Goal: Task Accomplishment & Management: Manage account settings

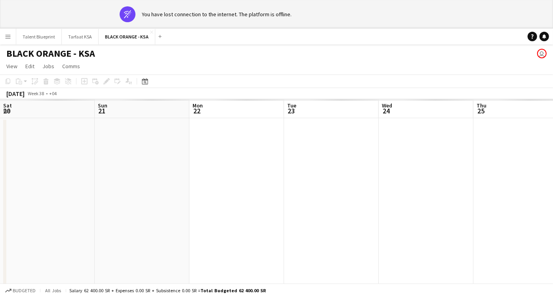
scroll to position [0, 184]
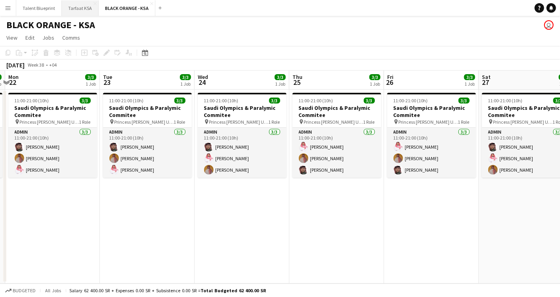
click at [78, 7] on button "Tarfaat KSA Close" at bounding box center [80, 7] width 37 height 15
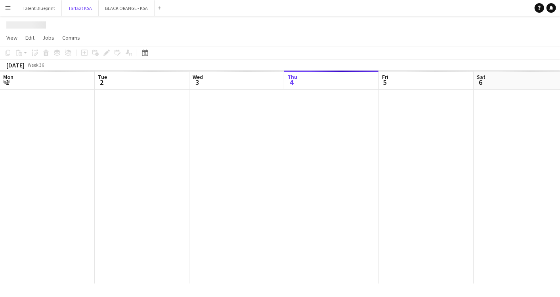
scroll to position [0, 189]
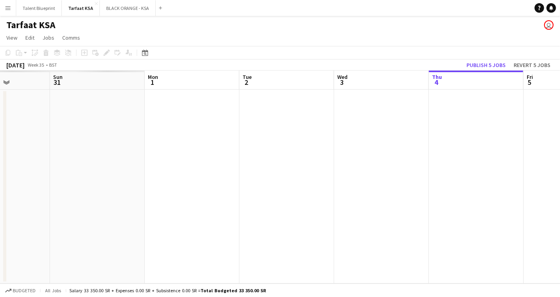
drag, startPoint x: 145, startPoint y: 134, endPoint x: 479, endPoint y: 150, distance: 334.5
click at [479, 150] on app-calendar-viewport "Thu 28 Fri 29 Sat 30 Sun 31 Mon 1 Tue 2 Wed 3 Thu 4 Fri 5 Sat 6 Sun 7" at bounding box center [280, 177] width 560 height 213
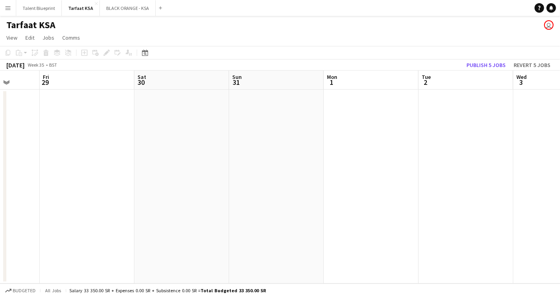
drag, startPoint x: 165, startPoint y: 157, endPoint x: 533, endPoint y: 190, distance: 369.6
click at [533, 190] on app-calendar-viewport "Tue 26 Wed 27 Thu 28 Fri 29 Sat 30 Sun 31 Mon 1 Tue 2 Wed 3 Thu 4 Fri 5" at bounding box center [280, 177] width 560 height 213
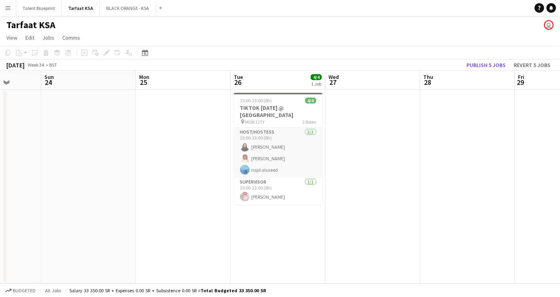
scroll to position [0, 246]
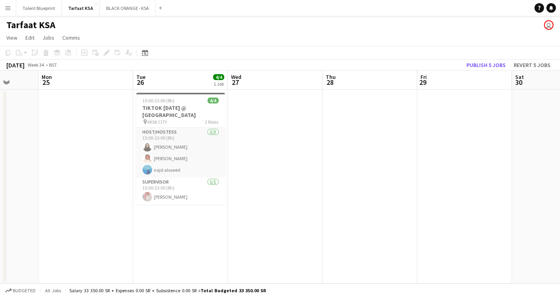
drag, startPoint x: 79, startPoint y: 149, endPoint x: 268, endPoint y: 171, distance: 189.5
click at [268, 171] on app-calendar-viewport "Fri 22 Sat 23 Sun 24 Mon 25 Tue 26 4/4 1 Job Wed 27 Thu 28 Fri 29 Sat 30 Sun 31…" at bounding box center [280, 177] width 560 height 213
click at [196, 109] on h3 "TIKTOK [DATE] @ [GEOGRAPHIC_DATA]" at bounding box center [180, 111] width 89 height 14
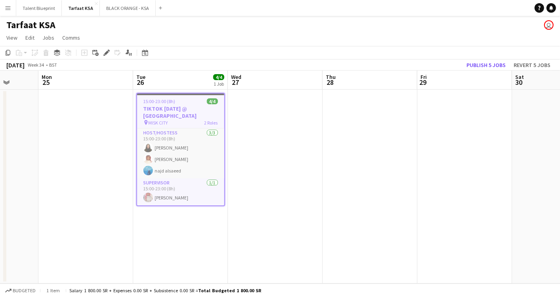
click at [185, 116] on h3 "TIKTOK [DATE] @ [GEOGRAPHIC_DATA]" at bounding box center [180, 112] width 87 height 14
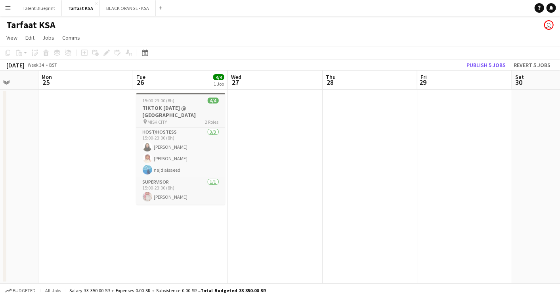
click at [185, 116] on h3 "TIKTOK [DATE] @ [GEOGRAPHIC_DATA]" at bounding box center [180, 111] width 89 height 14
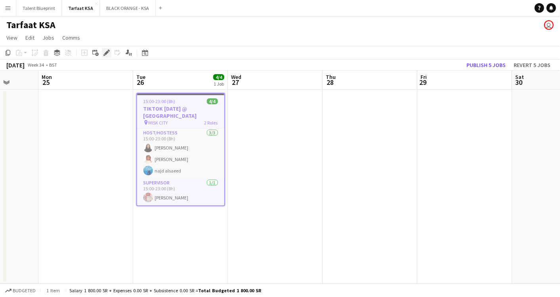
click at [109, 50] on icon "Edit" at bounding box center [106, 53] width 6 height 6
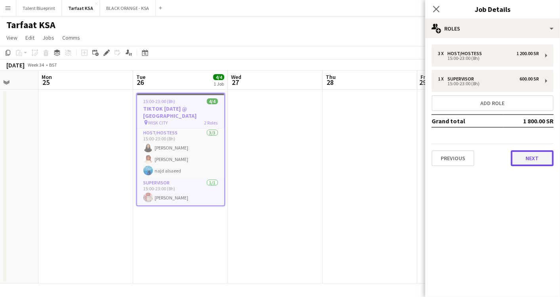
click at [528, 155] on button "Next" at bounding box center [532, 158] width 43 height 16
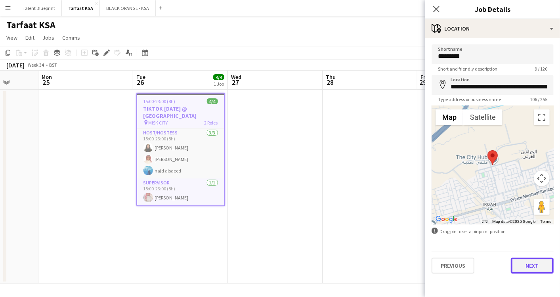
click at [533, 267] on button "Next" at bounding box center [532, 266] width 43 height 16
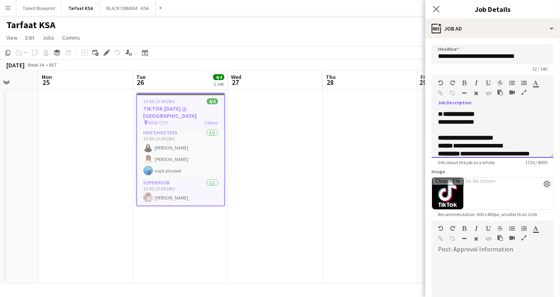
click at [439, 117] on span "**" at bounding box center [440, 114] width 5 height 6
click at [451, 126] on div at bounding box center [492, 130] width 109 height 8
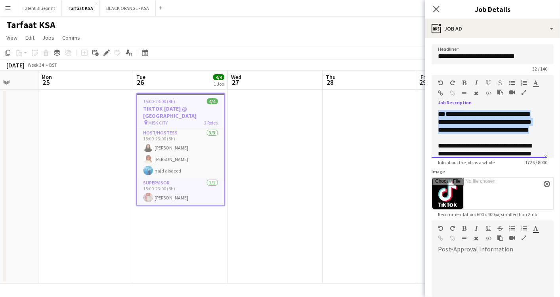
scroll to position [577, 0]
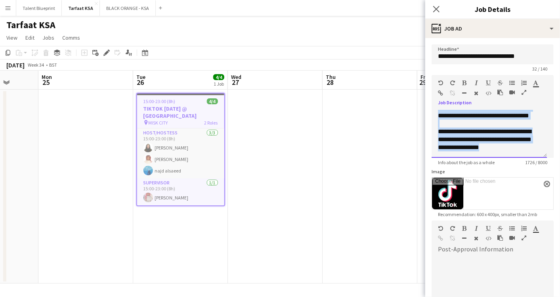
drag, startPoint x: 439, startPoint y: 115, endPoint x: 513, endPoint y: 161, distance: 87.3
click at [513, 161] on app-form-group "**********" at bounding box center [493, 120] width 122 height 90
copy div "**********"
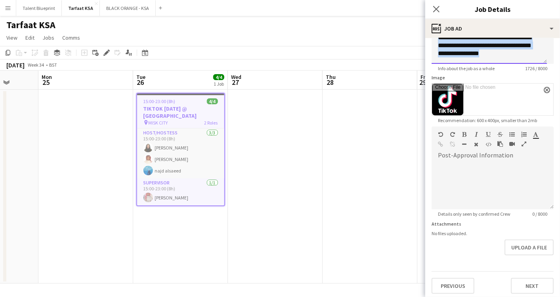
scroll to position [96, 0]
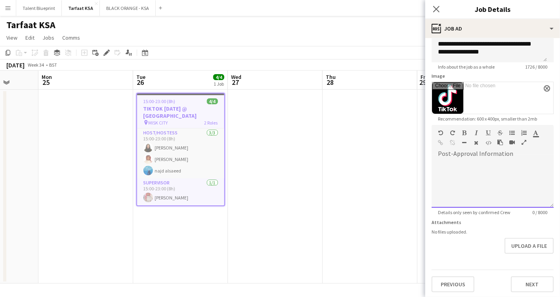
click at [489, 163] on div at bounding box center [493, 184] width 122 height 48
click at [524, 279] on button "Next" at bounding box center [532, 284] width 43 height 16
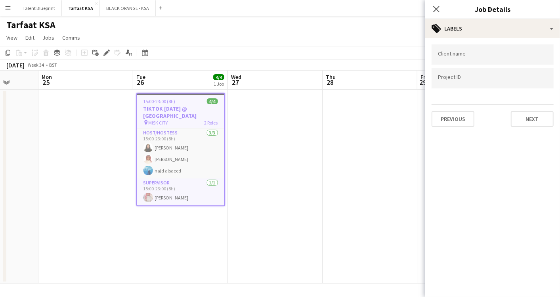
scroll to position [0, 0]
click at [523, 115] on button "Next" at bounding box center [532, 119] width 43 height 16
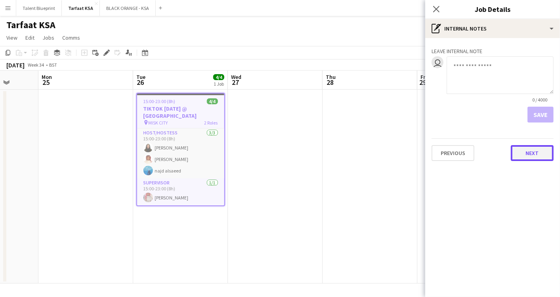
click at [531, 153] on button "Next" at bounding box center [532, 153] width 43 height 16
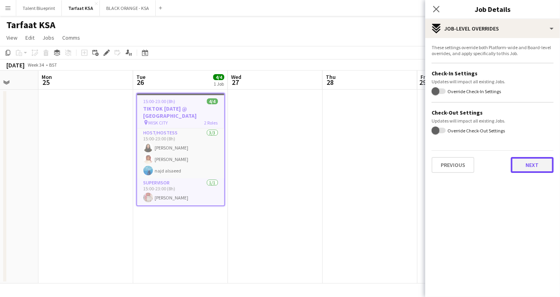
click at [529, 167] on button "Next" at bounding box center [532, 165] width 43 height 16
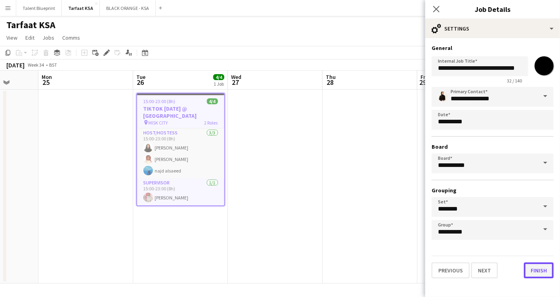
click at [538, 267] on button "Finish" at bounding box center [539, 270] width 30 height 16
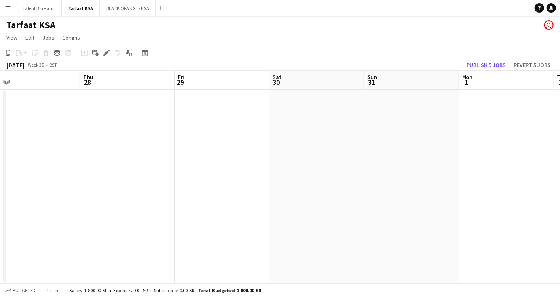
drag, startPoint x: 401, startPoint y: 161, endPoint x: 158, endPoint y: 154, distance: 243.0
click at [158, 154] on app-calendar-viewport "Sun 24 Mon 25 Tue 26 4/4 1 Job Wed 27 Thu 28 Fri 29 Sat 30 Sun 31 Mon 1 Tue 2 W…" at bounding box center [280, 177] width 560 height 213
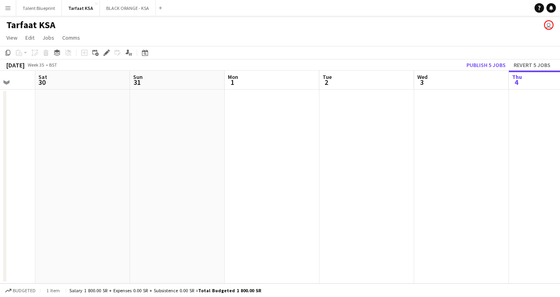
drag, startPoint x: 373, startPoint y: 130, endPoint x: 105, endPoint y: 124, distance: 268.8
click at [69, 127] on app-calendar-viewport "Wed 27 Thu 28 Fri 29 Sat 30 Sun 31 Mon 1 Tue 2 Wed 3 Thu 4 Fri 5 Sat 6" at bounding box center [280, 177] width 560 height 213
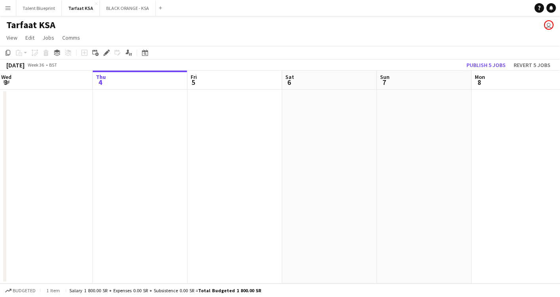
drag, startPoint x: 387, startPoint y: 140, endPoint x: 71, endPoint y: 127, distance: 316.9
click at [71, 127] on app-calendar-viewport "Sun 31 Mon 1 Tue 2 Wed 3 Thu 4 Fri 5 Sat 6 Sun 7 Mon 8 Tue 9 Wed 10" at bounding box center [280, 177] width 560 height 213
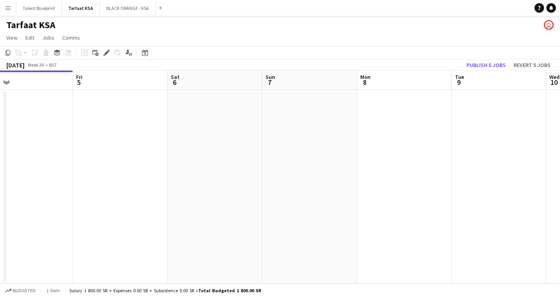
drag, startPoint x: 464, startPoint y: 147, endPoint x: 163, endPoint y: 143, distance: 300.8
click at [163, 143] on app-calendar-viewport "Mon 1 Tue 2 Wed 3 Thu 4 Fri 5 Sat 6 Sun 7 Mon 8 Tue 9 Wed 10 Thu 11" at bounding box center [280, 177] width 560 height 213
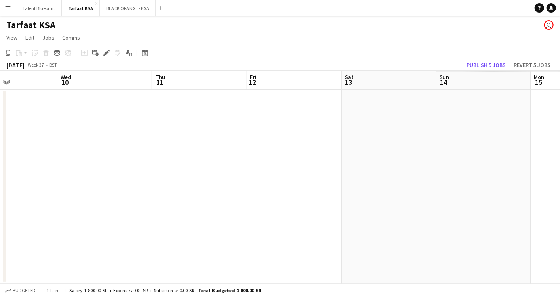
drag, startPoint x: 458, startPoint y: 139, endPoint x: 157, endPoint y: 141, distance: 301.2
click at [157, 141] on app-calendar-viewport "Sat 6 Sun 7 Mon 8 Tue 9 Wed 10 Thu 11 Fri 12 Sat 13 Sun 14 Mon 15 Tue 16" at bounding box center [280, 177] width 560 height 213
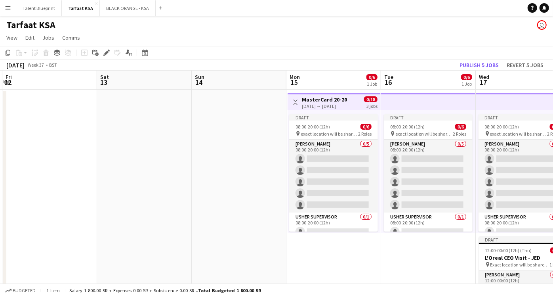
drag, startPoint x: 485, startPoint y: 151, endPoint x: 241, endPoint y: 151, distance: 244.5
click at [241, 151] on app-calendar-viewport "Tue 9 Wed 10 Thu 11 Fri 12 Sat 13 Sun 14 Mon 15 0/6 1 Job Tue 16 0/6 1 Job Wed …" at bounding box center [276, 207] width 553 height 273
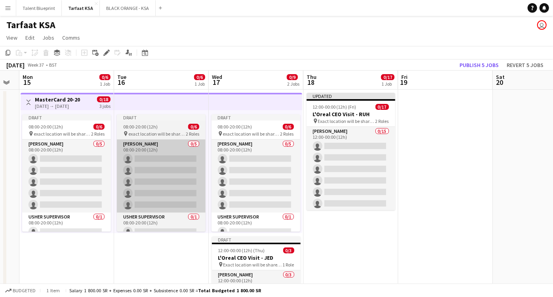
scroll to position [0, 278]
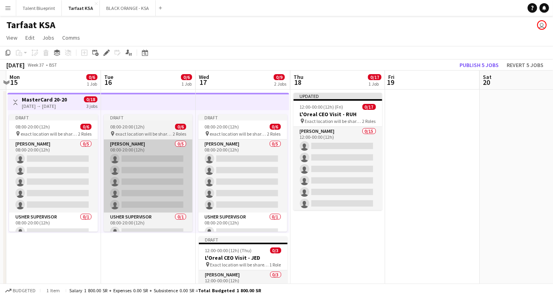
drag, startPoint x: 442, startPoint y: 151, endPoint x: 185, endPoint y: 153, distance: 256.4
click at [181, 153] on app-calendar-viewport "Fri 12 Sat 13 Sun 14 Mon 15 0/6 1 Job Tue 16 0/6 1 Job Wed 17 0/9 2 Jobs Thu 18…" at bounding box center [276, 207] width 553 height 273
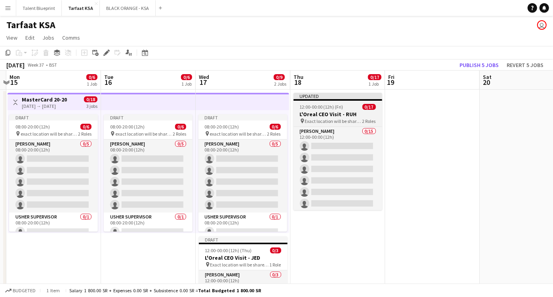
click at [345, 113] on h3 "L'Oreal CEO Visit - RUH" at bounding box center [338, 114] width 89 height 7
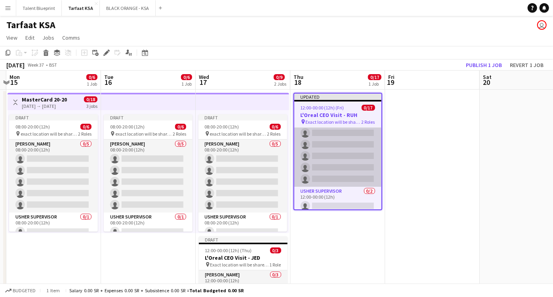
scroll to position [143, 0]
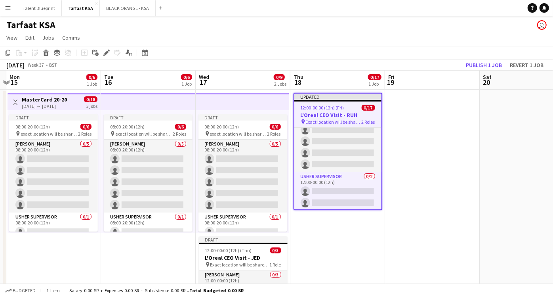
click at [332, 107] on span "12:00-00:00 (12h) (Fri)" at bounding box center [323, 108] width 44 height 6
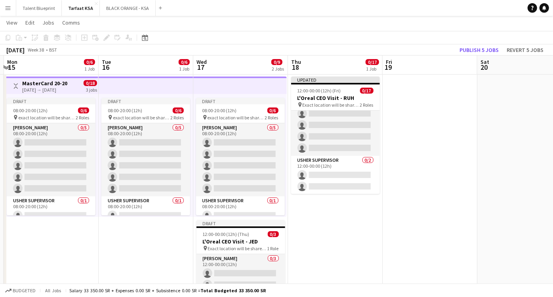
scroll to position [0, 302]
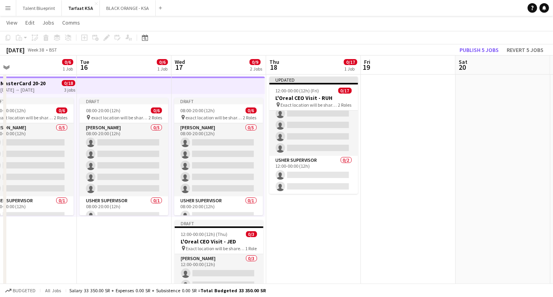
drag, startPoint x: 227, startPoint y: 103, endPoint x: 203, endPoint y: 114, distance: 26.6
click at [203, 114] on app-calendar-viewport "Fri 12 Sat 13 Sun 14 Mon 15 0/6 1 Job Tue 16 0/6 1 Job Wed 17 0/9 2 Jobs Thu 18…" at bounding box center [276, 171] width 553 height 312
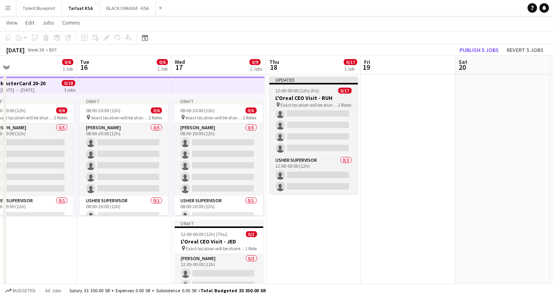
click at [306, 95] on h3 "L'Oreal CEO Visit - RUH" at bounding box center [313, 97] width 89 height 7
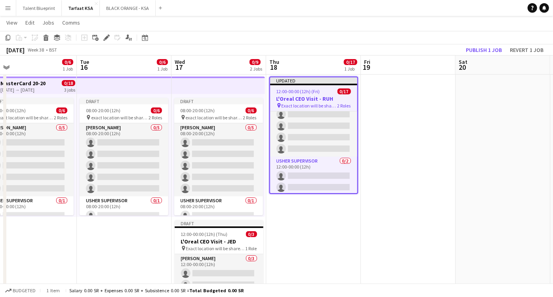
scroll to position [143, 0]
click at [102, 35] on div "Edit" at bounding box center [107, 38] width 10 height 10
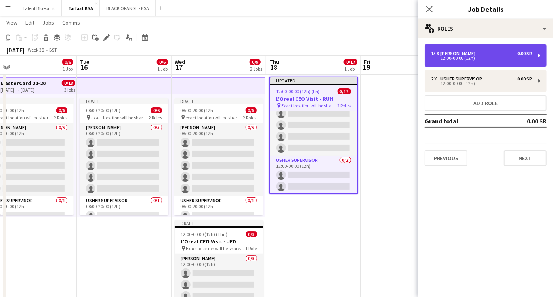
click at [533, 56] on div "15 x Usher 0.00 SR 12:00-00:00 (12h)" at bounding box center [486, 55] width 122 height 22
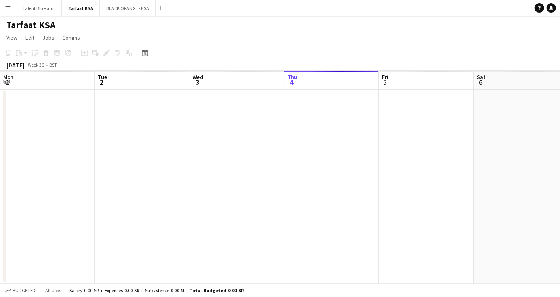
scroll to position [0, 189]
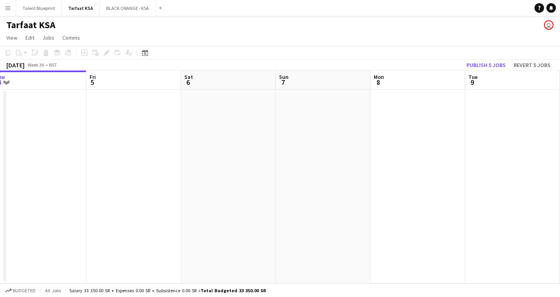
drag, startPoint x: 306, startPoint y: 129, endPoint x: 0, endPoint y: 101, distance: 307.2
click at [0, 102] on html "Menu Boards Boards Boards All jobs Status Workforce Workforce My Workforce Recr…" at bounding box center [280, 148] width 560 height 297
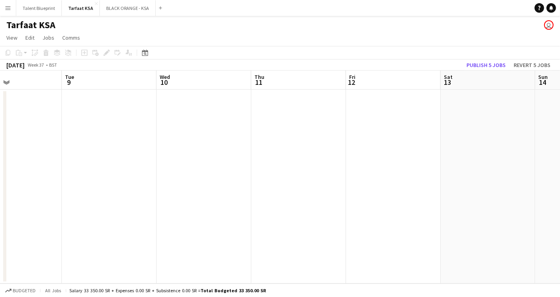
drag, startPoint x: 384, startPoint y: 139, endPoint x: 170, endPoint y: 120, distance: 214.5
click at [170, 120] on app-calendar-viewport "Fri 5 Sat 6 Sun 7 Mon 8 Tue 9 Wed 10 Thu 11 Fri 12 Sat 13 Sun 14 Mon 15" at bounding box center [280, 177] width 560 height 213
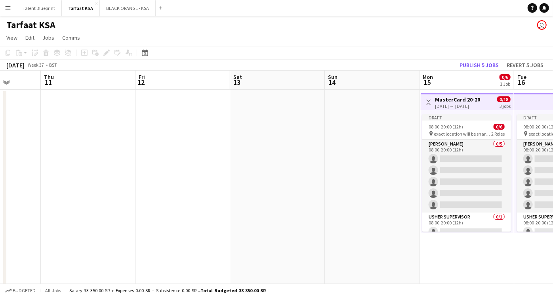
drag, startPoint x: 409, startPoint y: 129, endPoint x: 12, endPoint y: 117, distance: 397.3
click at [10, 119] on app-calendar-viewport "Mon 8 Tue 9 Wed 10 Thu 11 Fri 12 Sat 13 Sun 14 Mon 15 0/6 1 Job Tue 16 0/6 1 Jo…" at bounding box center [276, 207] width 553 height 273
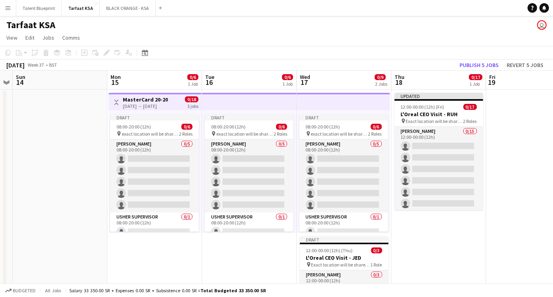
scroll to position [0, 274]
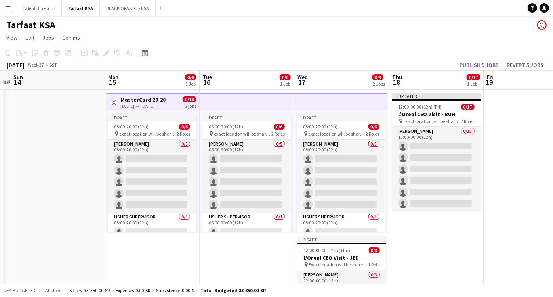
drag, startPoint x: 405, startPoint y: 157, endPoint x: 184, endPoint y: 151, distance: 220.4
click at [184, 151] on app-calendar-viewport "Thu 11 Fri 12 Sat 13 Sun 14 Mon 15 0/6 1 Job Tue 16 0/6 1 Job Wed 17 0/9 2 Jobs…" at bounding box center [276, 207] width 553 height 273
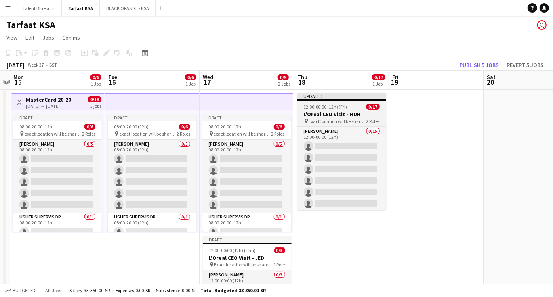
click at [337, 95] on div "Updated" at bounding box center [342, 96] width 89 height 6
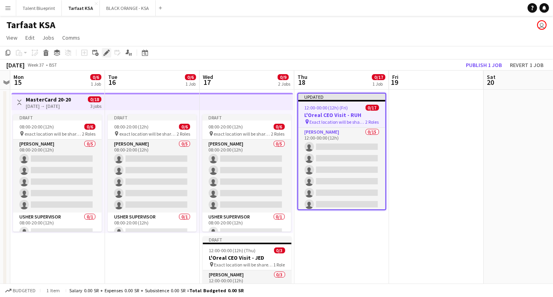
click at [110, 52] on div "Edit" at bounding box center [107, 53] width 10 height 10
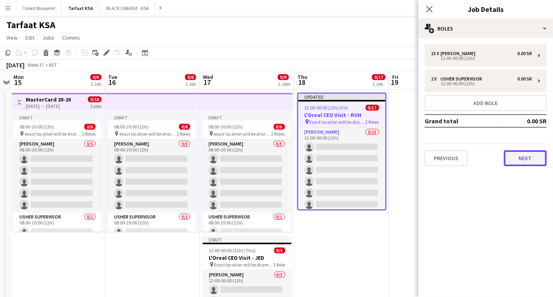
click at [534, 160] on button "Next" at bounding box center [525, 158] width 43 height 16
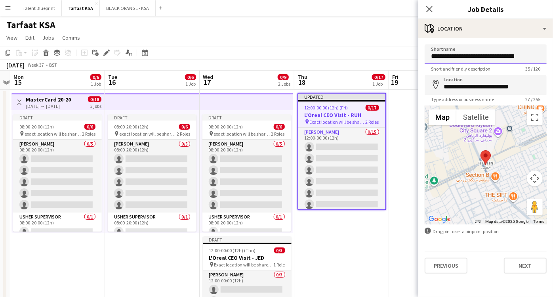
click at [527, 57] on input "**********" at bounding box center [486, 54] width 122 height 20
click at [529, 262] on button "Next" at bounding box center [525, 266] width 43 height 16
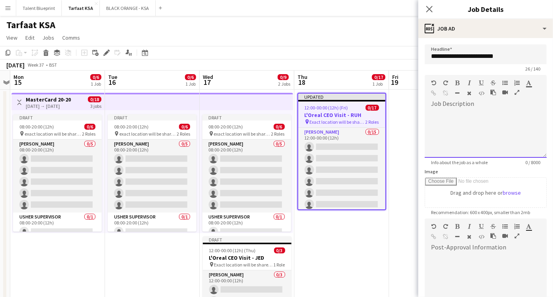
click at [441, 105] on div at bounding box center [486, 131] width 122 height 53
click at [507, 54] on input "**********" at bounding box center [486, 54] width 122 height 20
click at [456, 102] on div "default Heading 1 Heading 2 Heading 3 Heading 4 Heading 5 Heading 6 Heading 7 P…" at bounding box center [486, 90] width 122 height 30
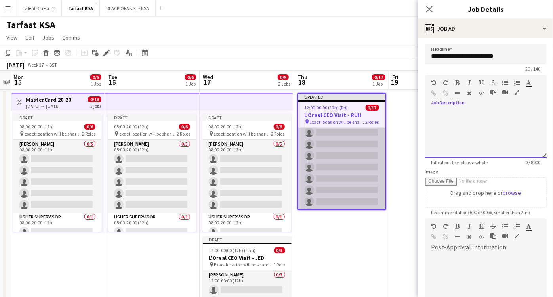
scroll to position [0, 0]
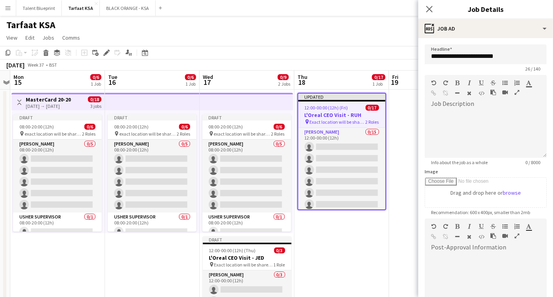
click at [333, 113] on h3 "L'Oreal CEO Visit - RUH" at bounding box center [341, 114] width 87 height 7
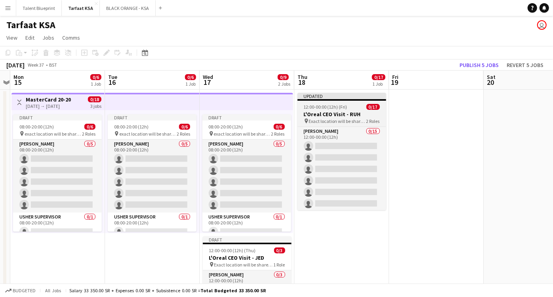
click at [333, 113] on h3 "L'Oreal CEO Visit - RUH" at bounding box center [342, 114] width 89 height 7
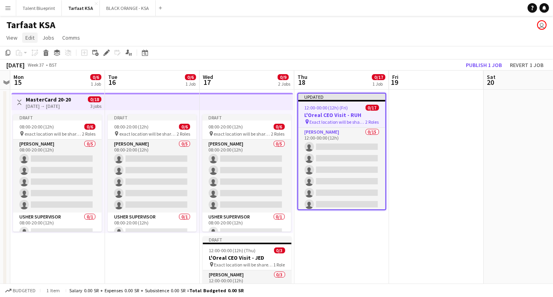
click at [32, 39] on span "Edit" at bounding box center [29, 37] width 9 height 7
click at [107, 54] on icon "Edit" at bounding box center [106, 53] width 6 height 6
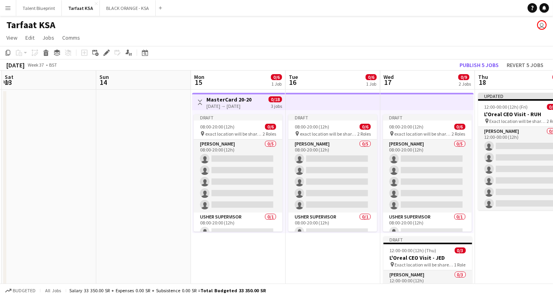
scroll to position [0, 171]
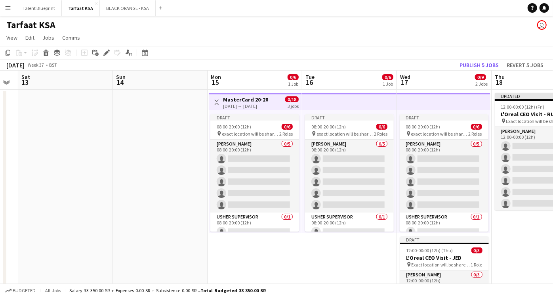
drag, startPoint x: 224, startPoint y: 120, endPoint x: 421, endPoint y: 136, distance: 197.9
click at [421, 136] on app-calendar-viewport "Thu 11 Fri 12 Sat 13 Sun 14 Mon 15 0/6 1 Job Tue 16 0/6 1 Job Wed 17 0/9 2 Jobs…" at bounding box center [276, 207] width 553 height 273
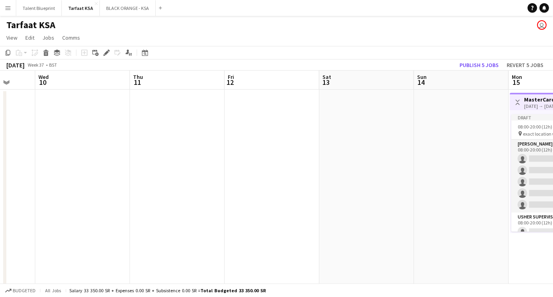
drag, startPoint x: 240, startPoint y: 126, endPoint x: 541, endPoint y: 164, distance: 303.5
click at [541, 164] on app-calendar-viewport "Sun 7 Mon 8 Tue 9 Wed 10 Thu 11 Fri 12 Sat 13 Sun 14 Mon 15 0/6 1 Job Tue 16 0/…" at bounding box center [276, 207] width 553 height 273
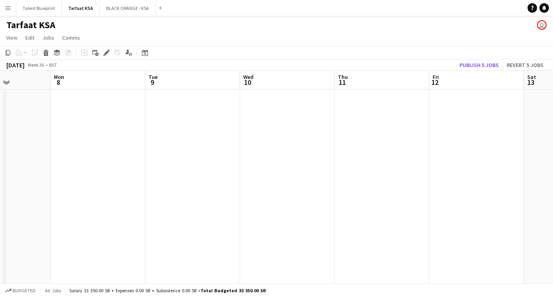
drag, startPoint x: 192, startPoint y: 149, endPoint x: 493, endPoint y: 166, distance: 301.7
click at [494, 166] on app-calendar-viewport "Fri 5 Sat 6 Sun 7 Mon 8 Tue 9 Wed 10 Thu 11 Fri 12 Sat 13 Sun 14 Mon 15 0/6 1 J…" at bounding box center [276, 207] width 553 height 273
drag, startPoint x: 190, startPoint y: 153, endPoint x: 483, endPoint y: 174, distance: 293.7
click at [483, 174] on app-calendar-viewport "Thu 4 Fri 5 Sat 6 Sun 7 Mon 8 Tue 9 Wed 10 Thu 11 Fri 12 Sat 13 Sun 14" at bounding box center [276, 207] width 553 height 273
drag, startPoint x: 174, startPoint y: 157, endPoint x: 507, endPoint y: 182, distance: 333.9
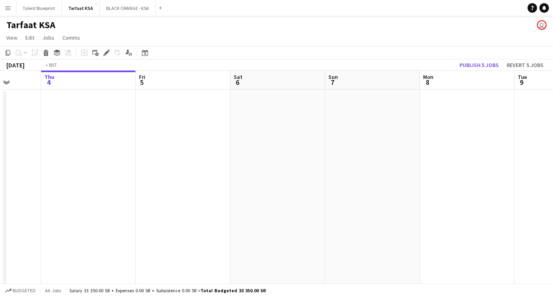
click at [507, 182] on app-calendar-viewport "Mon 1 Tue 2 Wed 3 Thu 4 Fri 5 Sat 6 Sun 7 Mon 8 Tue 9 Wed 10 Thu 11" at bounding box center [276, 207] width 553 height 273
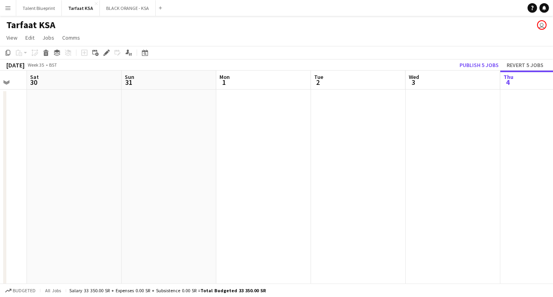
drag, startPoint x: 169, startPoint y: 163, endPoint x: 533, endPoint y: 180, distance: 363.8
click at [533, 180] on app-calendar-viewport "Thu 28 Fri 29 Sat 30 Sun 31 Mon 1 Tue 2 Wed 3 Thu 4 Fri 5 Sat 6 Sun 7" at bounding box center [276, 207] width 553 height 273
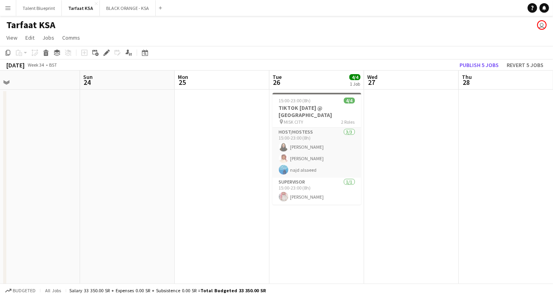
drag, startPoint x: 487, startPoint y: 190, endPoint x: 515, endPoint y: 190, distance: 27.3
click at [515, 190] on app-calendar-viewport "Thu 21 Fri 22 Sat 23 Sun 24 Mon 25 Tue 26 4/4 1 Job Wed 27 Thu 28 Fri 29 Sat 30…" at bounding box center [276, 207] width 553 height 273
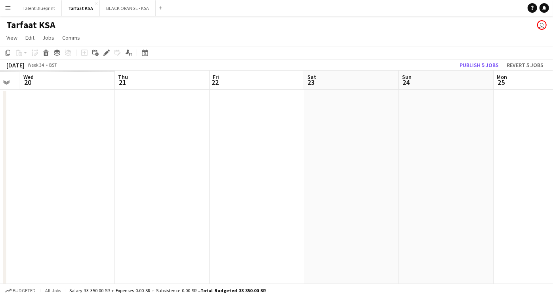
drag, startPoint x: 238, startPoint y: 159, endPoint x: 307, endPoint y: 178, distance: 71.4
click at [516, 195] on app-calendar-viewport "Sun 17 Mon 18 Tue 19 Wed 20 Thu 21 Fri 22 Sat 23 Sun 24 Mon 25 Tue 26 4/4 1 Job…" at bounding box center [276, 207] width 553 height 273
drag, startPoint x: 531, startPoint y: 191, endPoint x: 484, endPoint y: 188, distance: 47.2
click at [542, 191] on app-calendar-viewport "Thu 14 Fri 15 Sat 16 Sun 17 Mon 18 Tue 19 Wed 20 Thu 21 Fri 22 Sat 23 Sun 24" at bounding box center [276, 207] width 553 height 273
drag, startPoint x: 418, startPoint y: 162, endPoint x: 528, endPoint y: 181, distance: 111.8
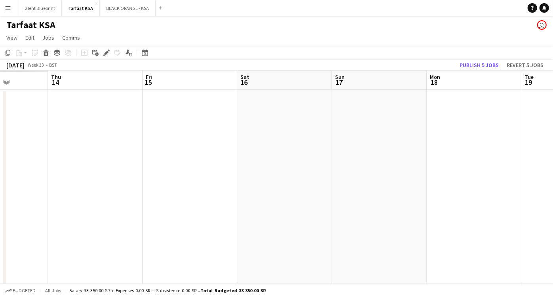
click at [528, 181] on app-calendar-viewport "Mon 11 Tue 12 Wed 13 Thu 14 Fri 15 Sat 16 Sun 17 Mon 18 Tue 19 Wed 20 Thu 21" at bounding box center [276, 207] width 553 height 273
drag, startPoint x: 374, startPoint y: 170, endPoint x: 539, endPoint y: 185, distance: 165.6
click at [539, 185] on app-calendar-viewport "Thu 7 Fri 8 Sat 9 Sun 10 Mon 11 Tue 12 Wed 13 Thu 14 Fri 15 Sat 16 Sun 17" at bounding box center [276, 207] width 553 height 273
drag, startPoint x: 269, startPoint y: 161, endPoint x: 10, endPoint y: 158, distance: 259.2
click at [3, 166] on div "Thu 7 Fri 8 Sat 9 Sun 10 Mon 11 Tue 12 Wed 13 Thu 14 Fri 15 Sat 16 Sun 17" at bounding box center [276, 207] width 553 height 273
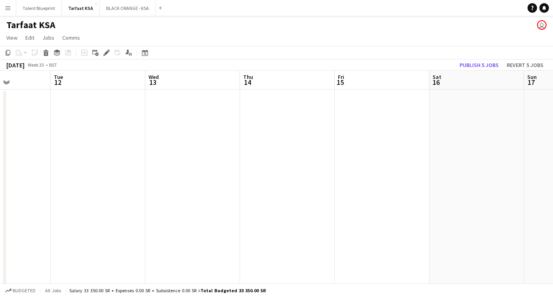
drag, startPoint x: 375, startPoint y: 173, endPoint x: 45, endPoint y: 141, distance: 330.9
click at [13, 143] on app-calendar-viewport "Sat 9 Sun 10 Mon 11 Tue 12 Wed 13 Thu 14 Fri 15 Sat 16 Sun 17 Mon 18 Tue 19" at bounding box center [276, 207] width 553 height 273
drag, startPoint x: 449, startPoint y: 168, endPoint x: 59, endPoint y: 154, distance: 390.6
click at [59, 154] on app-calendar-viewport "Sun 17 Mon 18 Tue 19 Wed 20 Thu 21 Fri 22 Sat 23 Sun 24 Mon 25 Tue 26 4/4 1 Job…" at bounding box center [276, 207] width 553 height 273
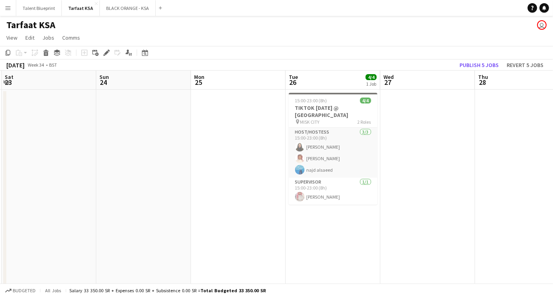
scroll to position [0, 320]
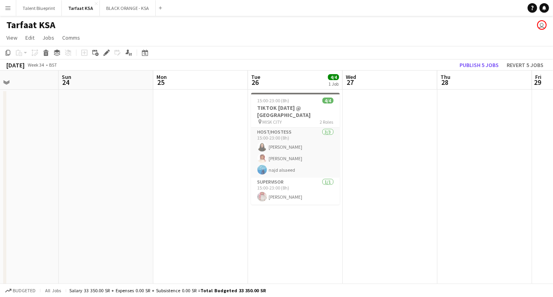
drag, startPoint x: 380, startPoint y: 155, endPoint x: 363, endPoint y: 158, distance: 16.6
click at [20, 134] on app-calendar-viewport "Wed 20 Thu 21 Fri 22 Sat 23 Sun 24 Mon 25 Tue 26 4/4 1 Job Wed 27 Thu 28 Fri 29…" at bounding box center [276, 207] width 553 height 273
click at [278, 107] on h3 "TIKTOK [DATE] @ [GEOGRAPHIC_DATA]" at bounding box center [295, 111] width 89 height 14
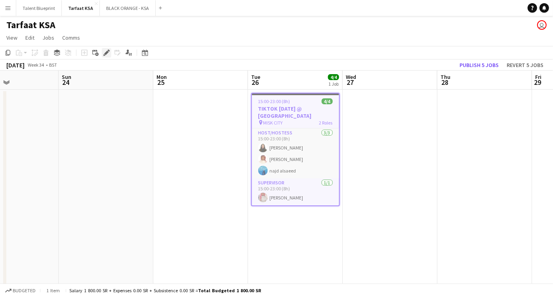
click at [104, 50] on icon "Edit" at bounding box center [106, 53] width 6 height 6
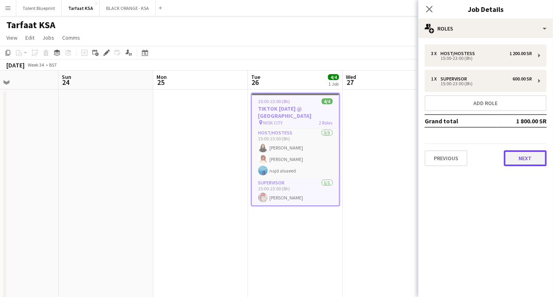
click at [527, 155] on button "Next" at bounding box center [525, 158] width 43 height 16
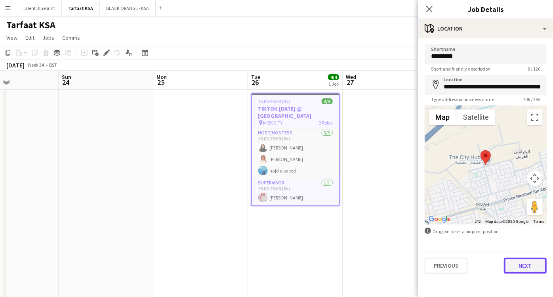
click at [521, 259] on button "Next" at bounding box center [525, 266] width 43 height 16
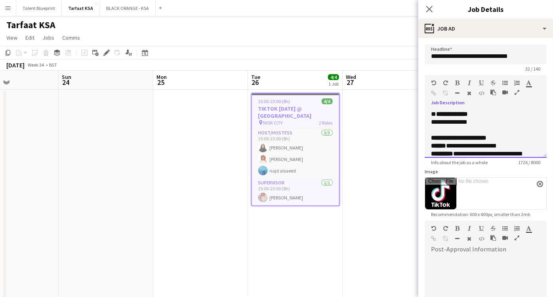
click at [458, 119] on div "**********" at bounding box center [479, 122] width 96 height 8
click at [476, 119] on div "**********" at bounding box center [479, 122] width 96 height 8
drag, startPoint x: 433, startPoint y: 112, endPoint x: 485, endPoint y: 124, distance: 53.7
click at [485, 124] on div "**********" at bounding box center [486, 134] width 122 height 48
copy div "**********"
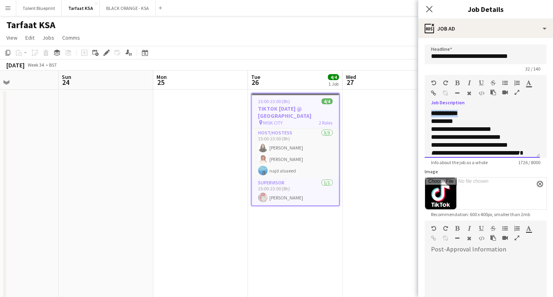
scroll to position [98, 0]
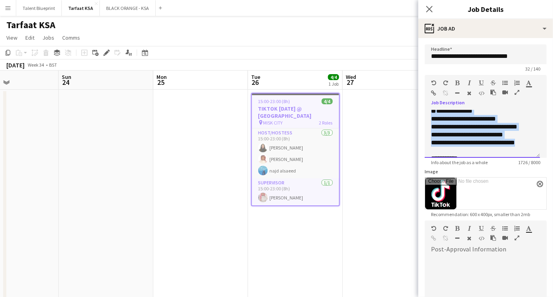
drag, startPoint x: 432, startPoint y: 113, endPoint x: 523, endPoint y: 144, distance: 95.9
click at [523, 144] on div "**********" at bounding box center [482, 134] width 115 height 48
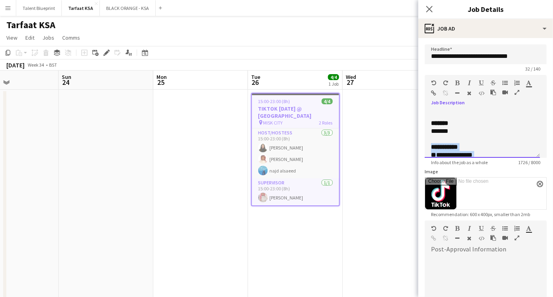
copy div "**********"
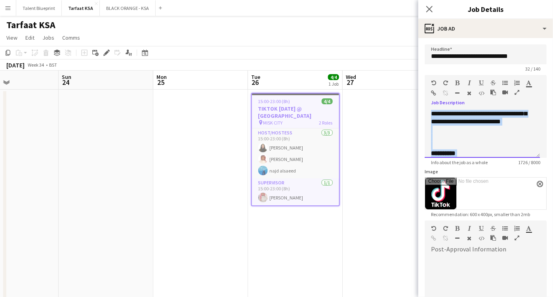
scroll to position [577, 0]
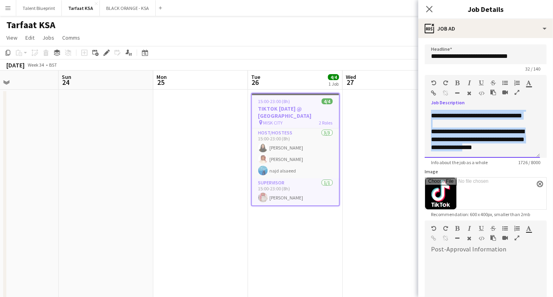
drag, startPoint x: 434, startPoint y: 111, endPoint x: 489, endPoint y: 184, distance: 91.3
click at [489, 184] on form "**********" at bounding box center [485, 215] width 135 height 343
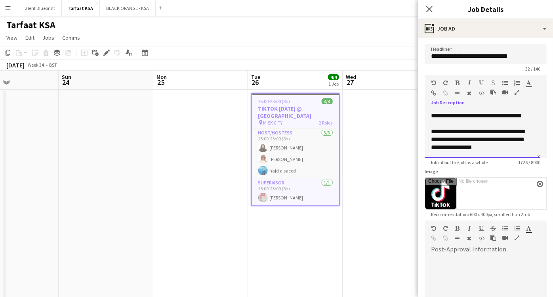
click at [510, 146] on div "**********" at bounding box center [479, 140] width 96 height 24
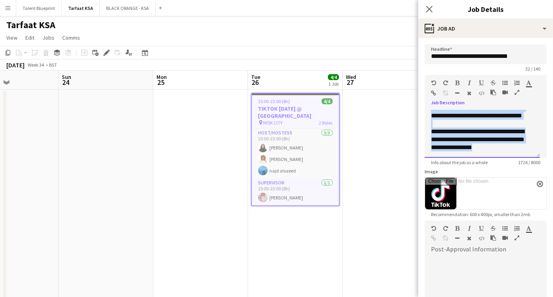
drag, startPoint x: 434, startPoint y: 111, endPoint x: 521, endPoint y: 205, distance: 127.6
click at [521, 205] on form "**********" at bounding box center [485, 215] width 135 height 343
copy div "**********"
click at [365, 126] on app-date-cell at bounding box center [390, 217] width 95 height 254
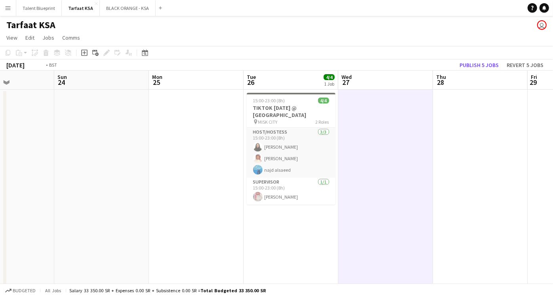
drag, startPoint x: 390, startPoint y: 133, endPoint x: -2, endPoint y: 97, distance: 393.6
click at [0, 97] on html "Menu Boards Boards Boards All jobs Status Workforce Workforce My Workforce Recr…" at bounding box center [276, 178] width 553 height 357
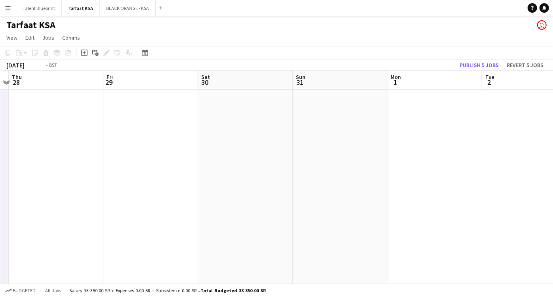
drag, startPoint x: 447, startPoint y: 153, endPoint x: 8, endPoint y: 124, distance: 439.6
click at [9, 125] on app-calendar-viewport "Mon 25 Tue 26 4/4 1 Job Wed 27 Thu 28 Fri 29 Sat 30 Sun 31 Mon 1 Tue 2 Wed 3 Th…" at bounding box center [276, 207] width 553 height 273
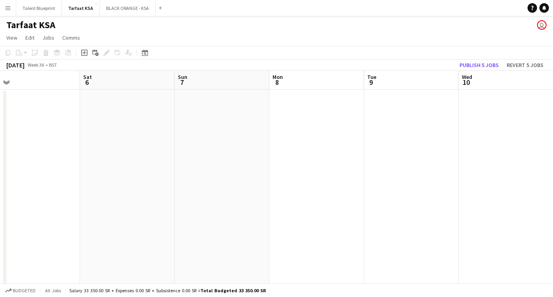
drag, startPoint x: 404, startPoint y: 139, endPoint x: 21, endPoint y: 126, distance: 383.5
click at [0, 132] on html "Menu Boards Boards Boards All jobs Status Workforce Workforce My Workforce Recr…" at bounding box center [276, 178] width 553 height 357
drag, startPoint x: 367, startPoint y: 146, endPoint x: -2, endPoint y: 126, distance: 369.5
click at [0, 126] on html "Menu Boards Boards Boards All jobs Status Workforce Workforce My Workforce Recr…" at bounding box center [276, 178] width 553 height 357
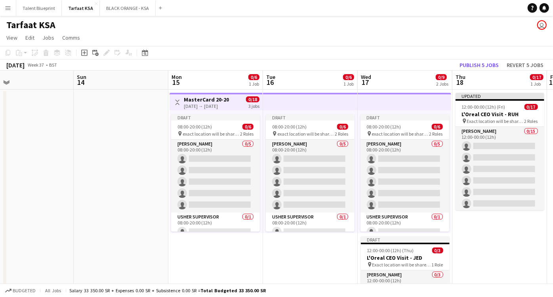
drag, startPoint x: 433, startPoint y: 150, endPoint x: -2, endPoint y: 139, distance: 434.9
click at [0, 139] on html "Menu Boards Boards Boards All jobs Status Workforce Workforce My Workforce Recr…" at bounding box center [276, 178] width 553 height 357
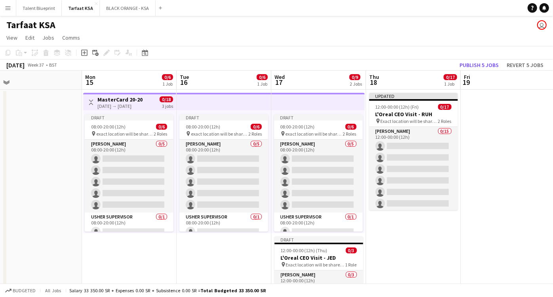
drag, startPoint x: 404, startPoint y: 146, endPoint x: 331, endPoint y: 149, distance: 73.4
click at [331, 149] on app-calendar-viewport "Thu 11 Fri 12 Sat 13 Sun 14 Mon 15 0/6 1 Job Tue 16 0/6 1 Job Wed 17 0/9 2 Jobs…" at bounding box center [276, 207] width 553 height 273
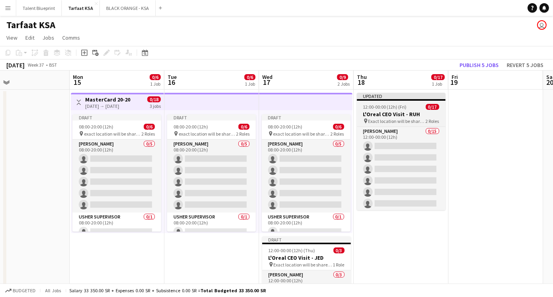
click at [394, 111] on h3 "L'Oreal CEO Visit - RUH" at bounding box center [401, 114] width 89 height 7
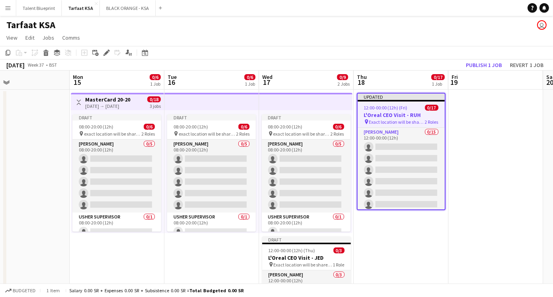
click at [394, 114] on h3 "L'Oreal CEO Visit - RUH" at bounding box center [401, 114] width 87 height 7
click at [107, 52] on icon at bounding box center [106, 53] width 4 height 4
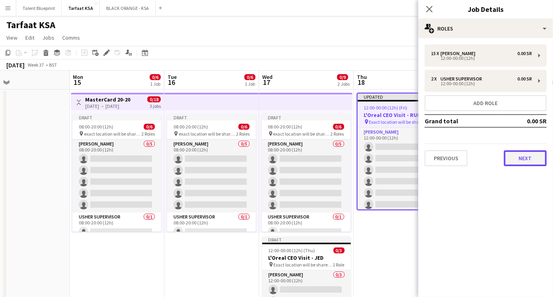
click at [531, 158] on button "Next" at bounding box center [525, 158] width 43 height 16
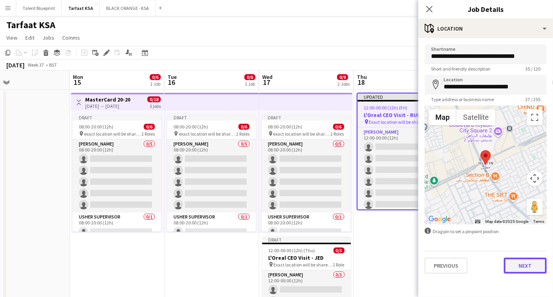
click at [521, 267] on button "Next" at bounding box center [525, 266] width 43 height 16
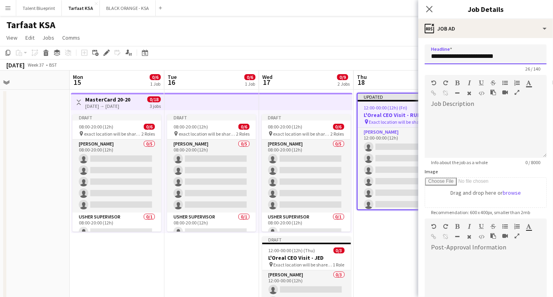
drag, startPoint x: 507, startPoint y: 56, endPoint x: 430, endPoint y: 61, distance: 77.5
click at [430, 61] on input "**********" at bounding box center [486, 54] width 122 height 20
click at [448, 105] on div at bounding box center [486, 131] width 122 height 53
click at [441, 105] on div at bounding box center [486, 131] width 122 height 53
paste div
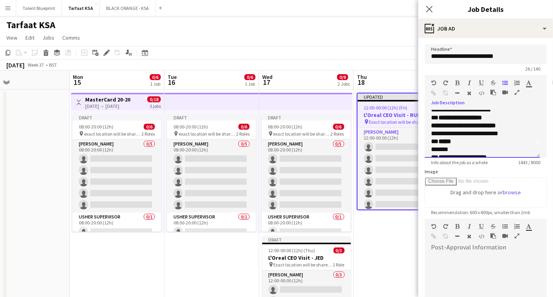
scroll to position [0, 0]
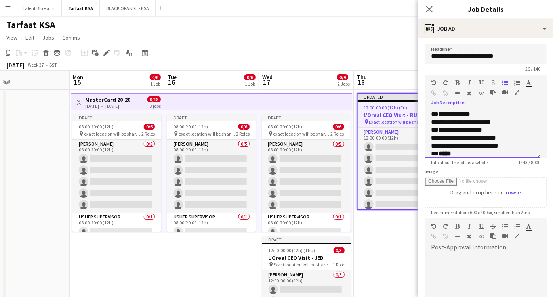
click at [464, 123] on p "**********" at bounding box center [479, 118] width 96 height 16
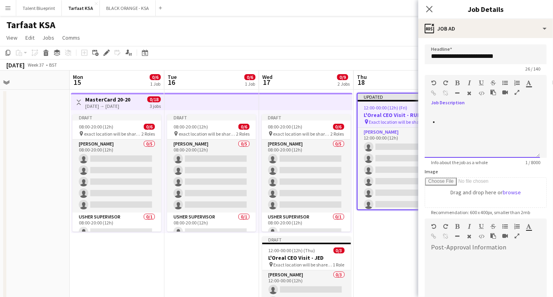
drag, startPoint x: 456, startPoint y: 127, endPoint x: 440, endPoint y: 127, distance: 16.3
click at [440, 127] on div at bounding box center [482, 134] width 115 height 48
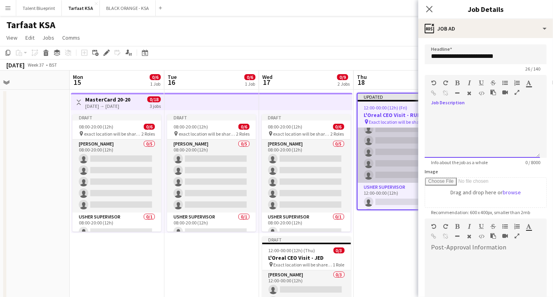
scroll to position [143, 0]
